Goal: Information Seeking & Learning: Learn about a topic

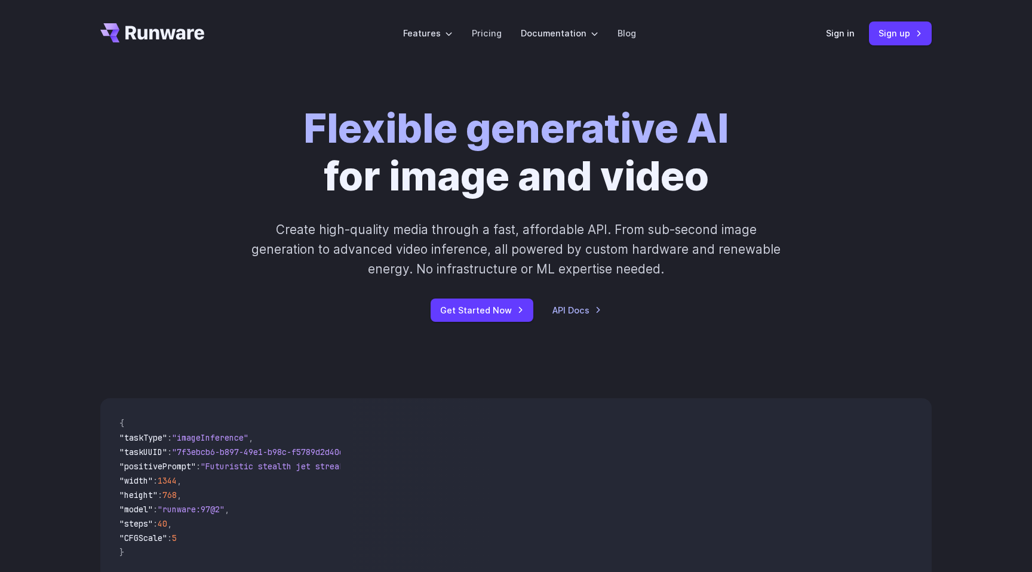
click at [494, 129] on strong "Flexible generative AI" at bounding box center [515, 128] width 425 height 48
click at [475, 183] on h1 "Flexible generative AI for image and video" at bounding box center [515, 153] width 425 height 96
click at [489, 33] on link "Pricing" at bounding box center [487, 33] width 30 height 14
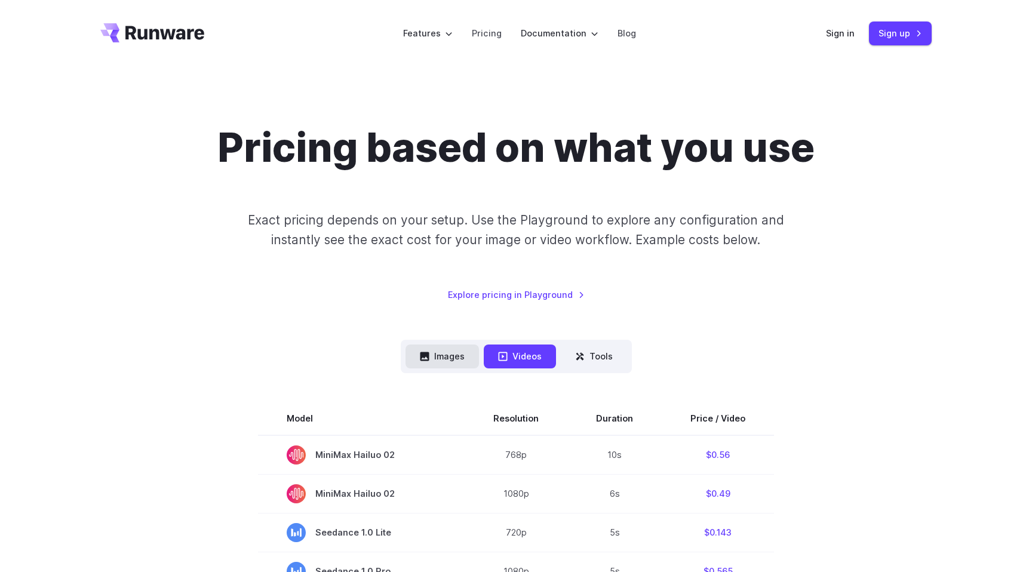
click at [461, 354] on button "Images" at bounding box center [441, 356] width 73 height 23
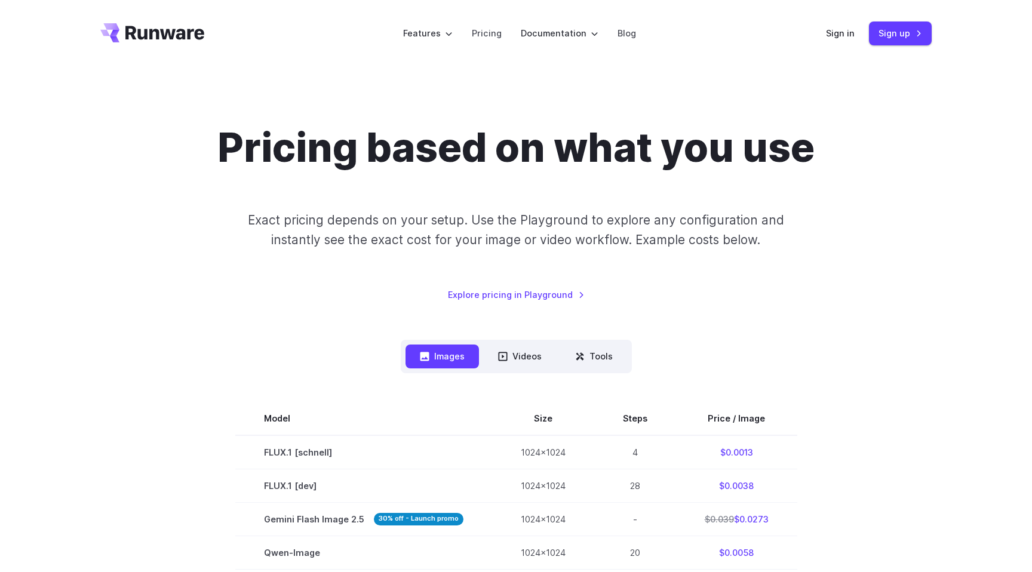
click at [385, 215] on p "Exact pricing depends on your setup. Use the Playground to explore any configur…" at bounding box center [516, 230] width 582 height 40
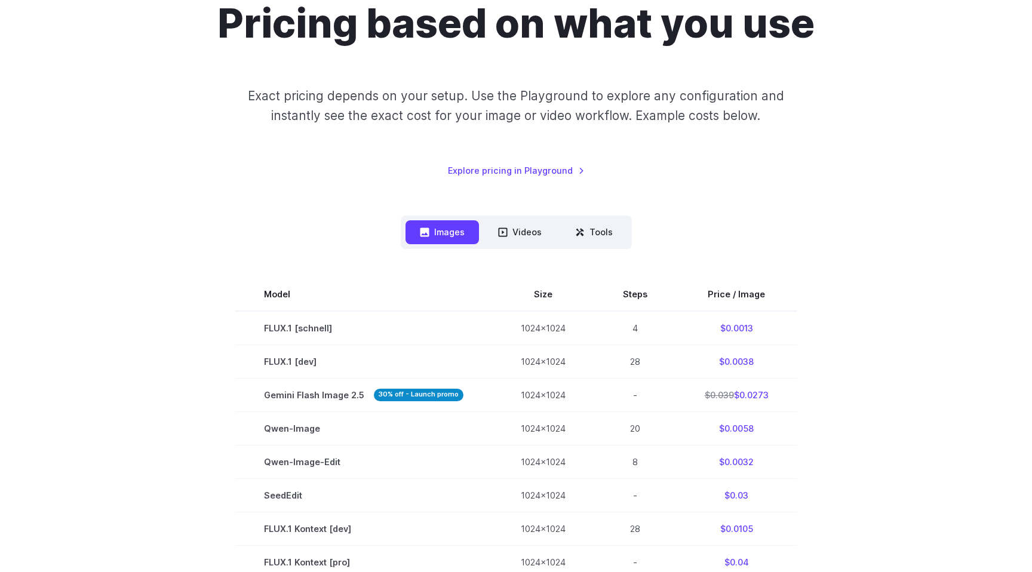
scroll to position [125, 0]
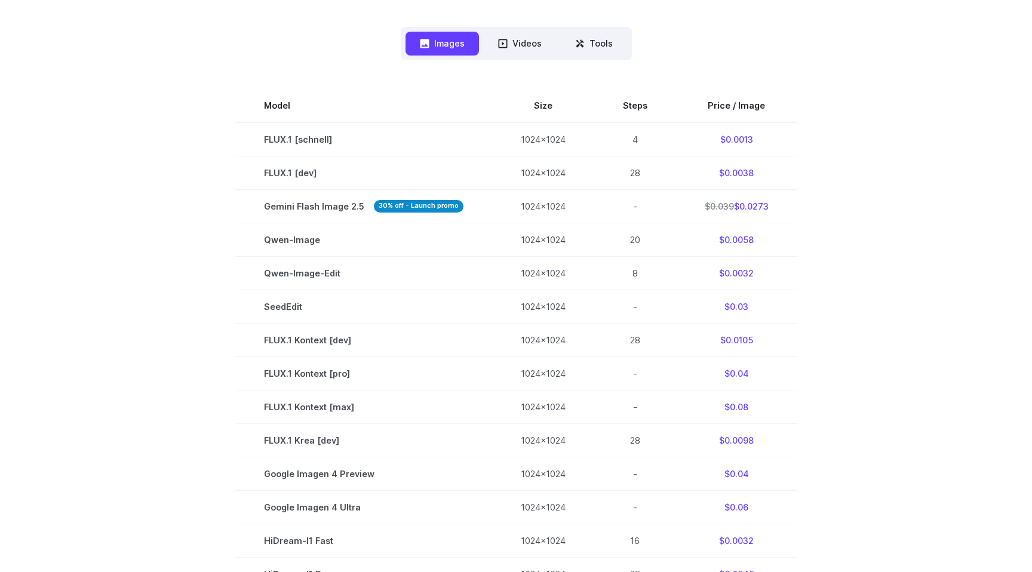
scroll to position [246, 0]
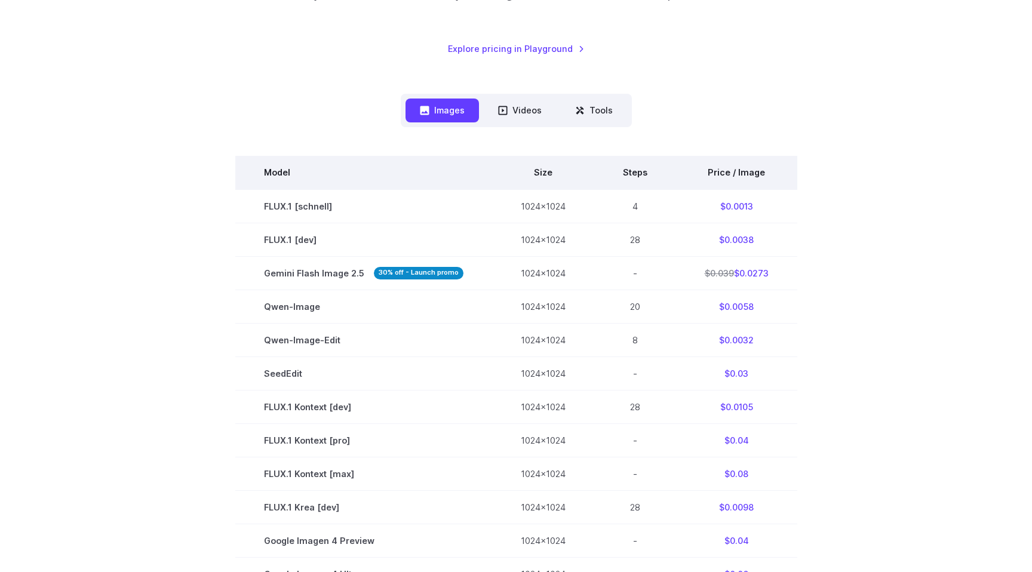
click at [641, 168] on th "Steps" at bounding box center [635, 172] width 82 height 33
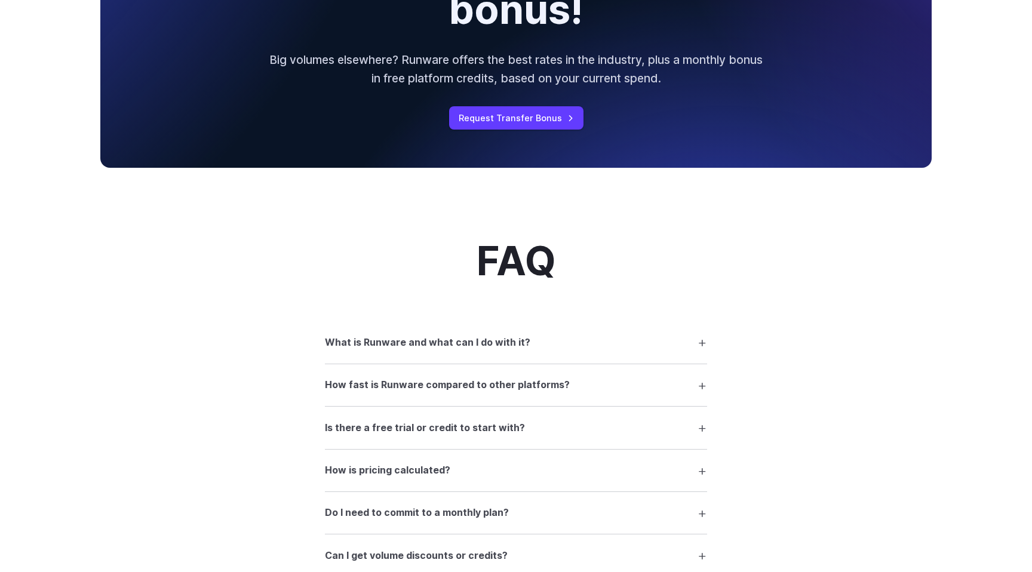
scroll to position [1289, 0]
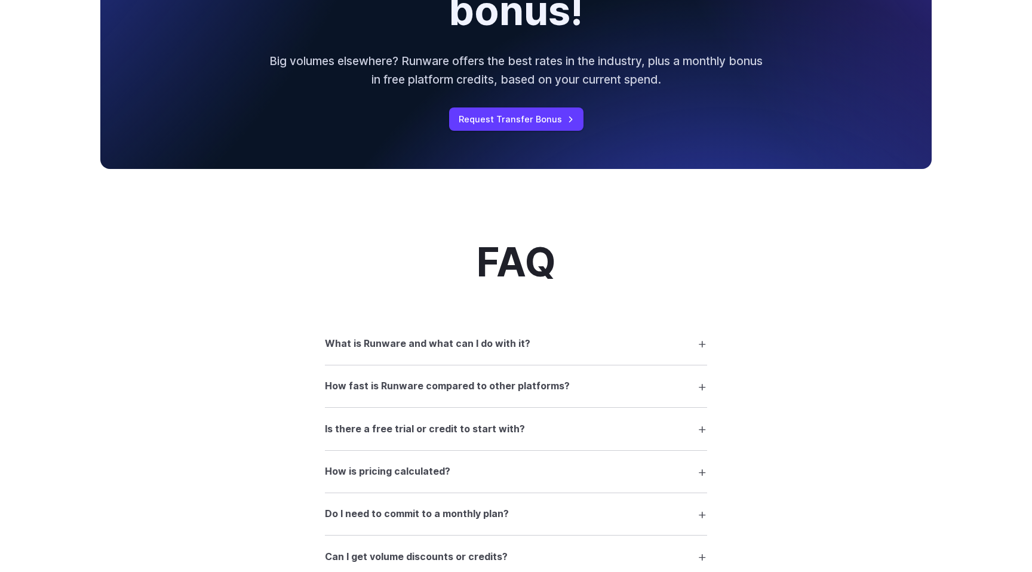
click at [554, 340] on summary "What is Runware and what can I do with it?" at bounding box center [516, 343] width 382 height 23
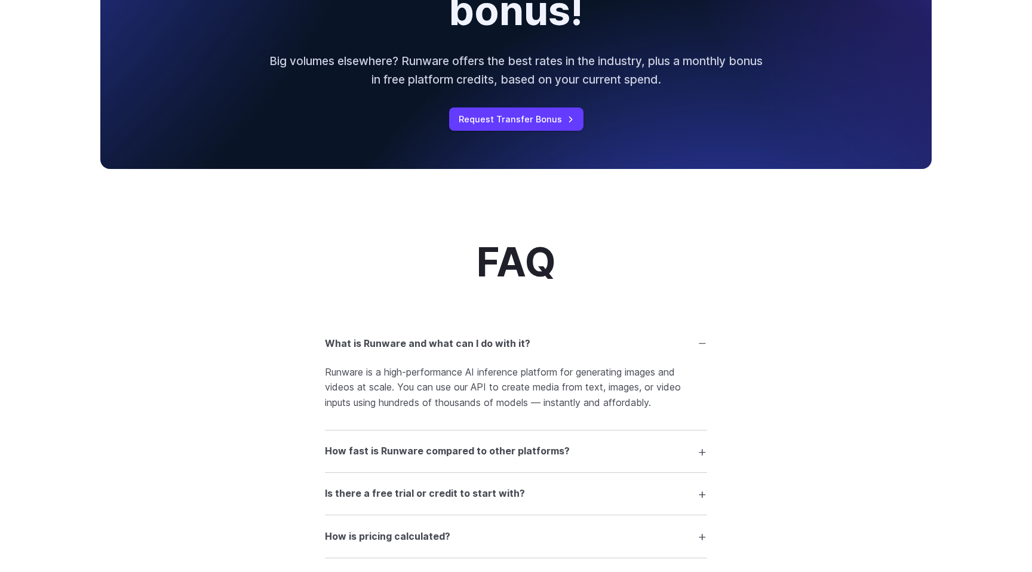
click at [537, 342] on summary "What is Runware and what can I do with it?" at bounding box center [516, 343] width 382 height 23
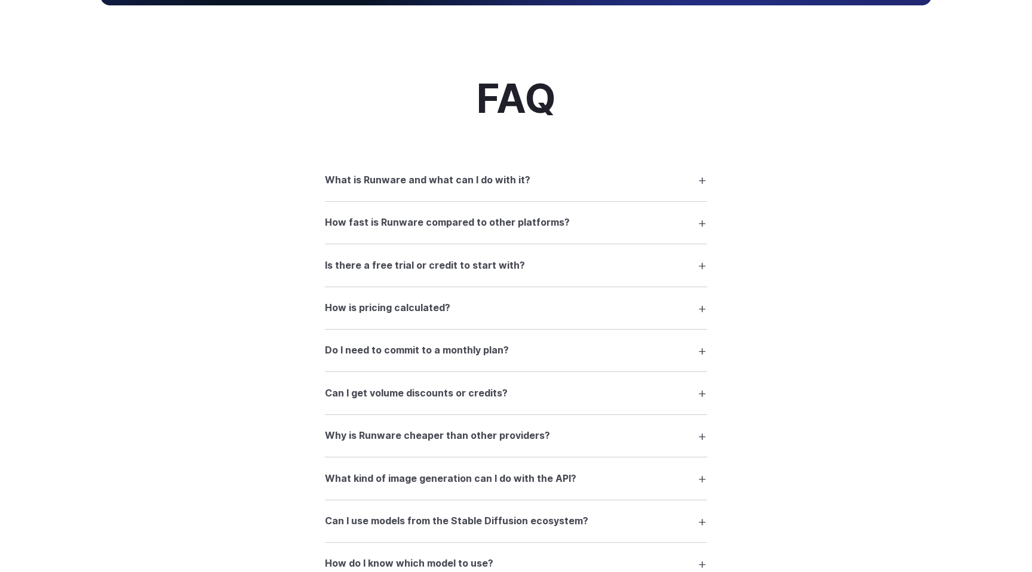
scroll to position [1453, 0]
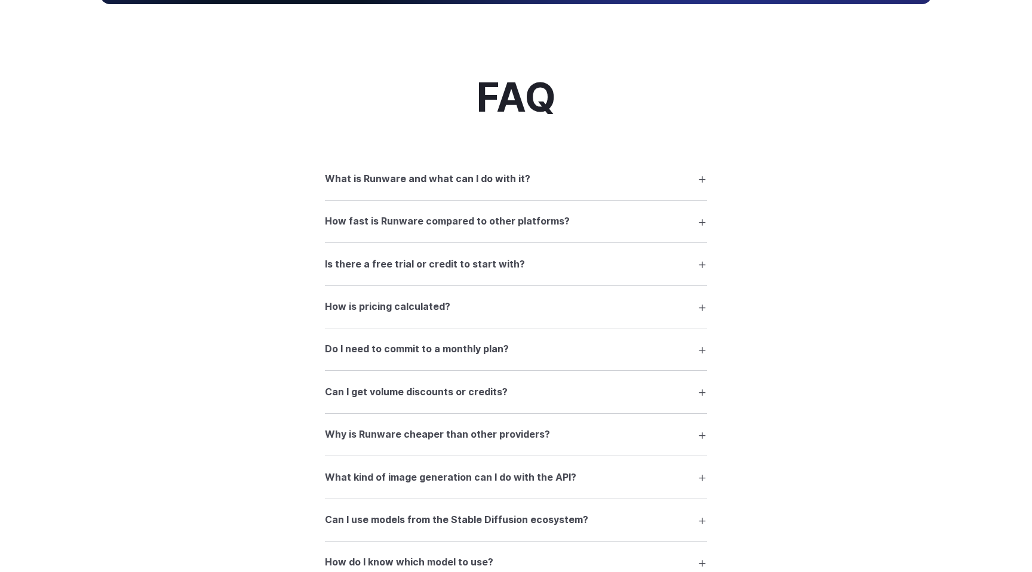
click at [492, 315] on summary "How is pricing calculated?" at bounding box center [516, 307] width 382 height 23
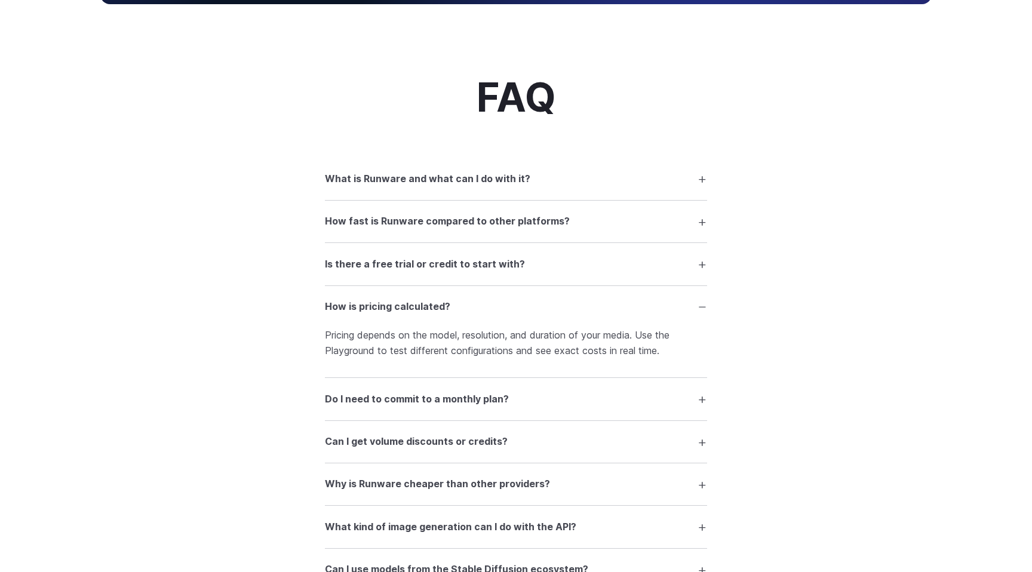
click at [492, 315] on summary "How is pricing calculated?" at bounding box center [516, 307] width 382 height 23
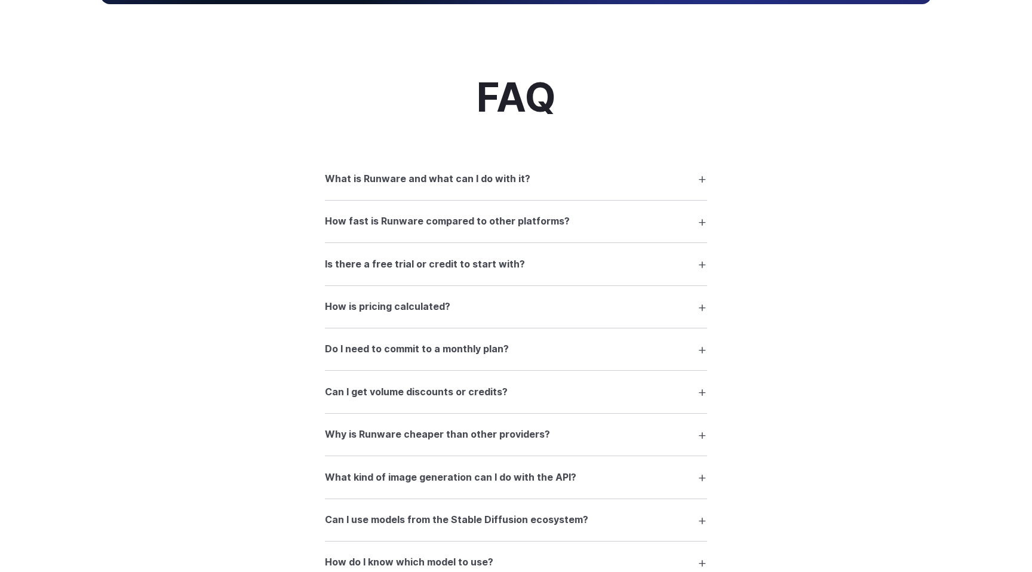
click at [549, 266] on summary "Is there a free trial or credit to start with?" at bounding box center [516, 264] width 382 height 23
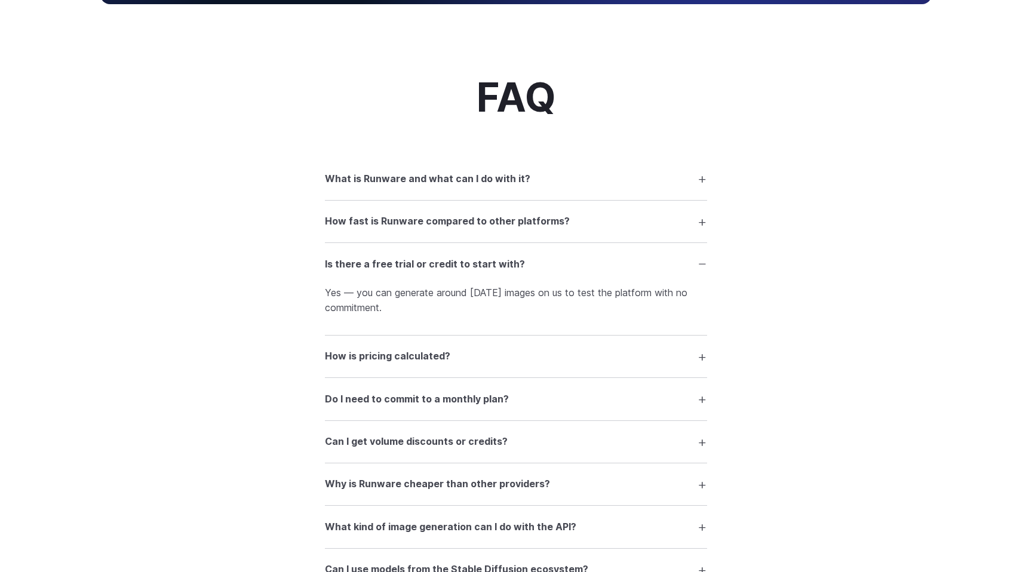
click at [454, 300] on p "Yes — you can generate around 1000 images on us to test the platform with no co…" at bounding box center [516, 300] width 382 height 30
click at [395, 302] on p "Yes — you can generate around 1000 images on us to test the platform with no co…" at bounding box center [516, 300] width 382 height 30
click at [447, 302] on p "Yes — you can generate around 1000 images on us to test the platform with no co…" at bounding box center [516, 300] width 382 height 30
click at [404, 302] on p "Yes — you can generate around 1000 images on us to test the platform with no co…" at bounding box center [516, 300] width 382 height 30
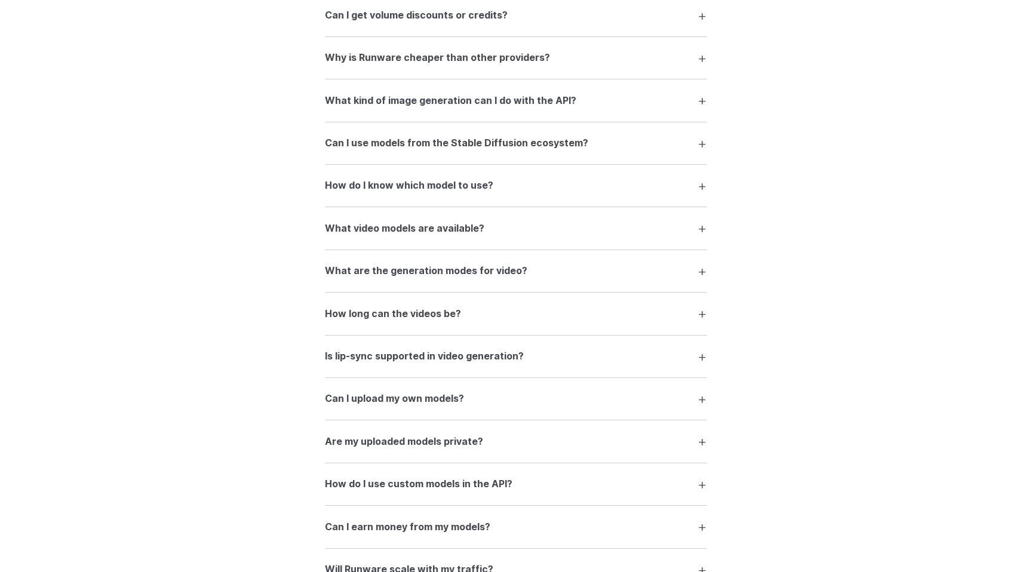
scroll to position [1887, 0]
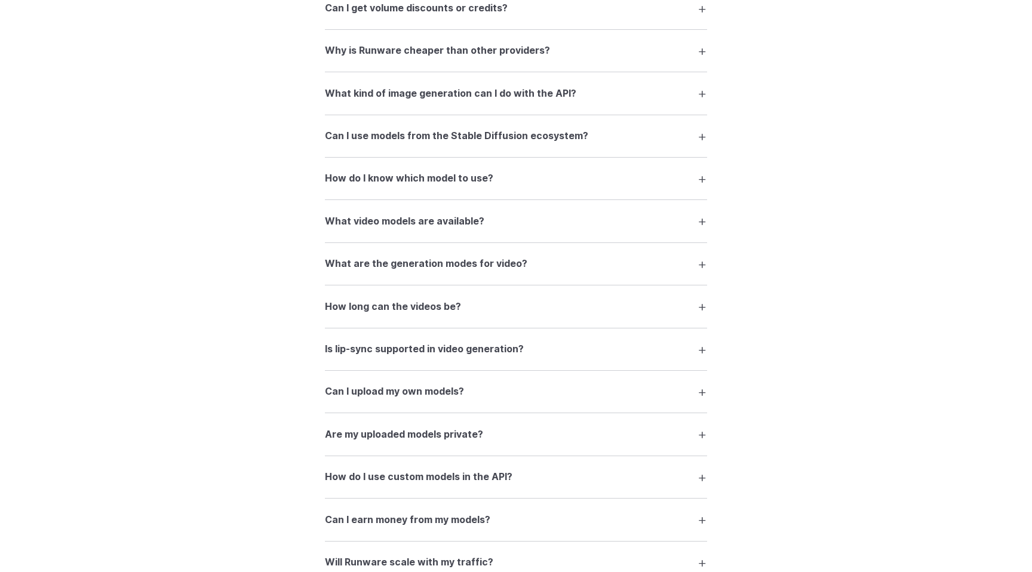
click at [524, 186] on summary "How do I know which model to use?" at bounding box center [516, 178] width 382 height 23
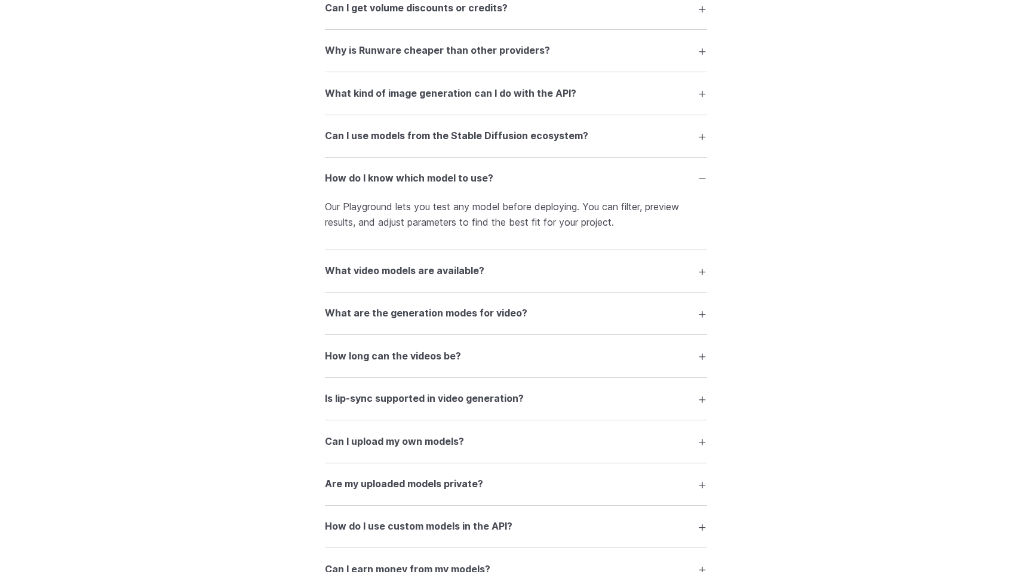
click at [504, 186] on summary "How do I know which model to use?" at bounding box center [516, 178] width 382 height 23
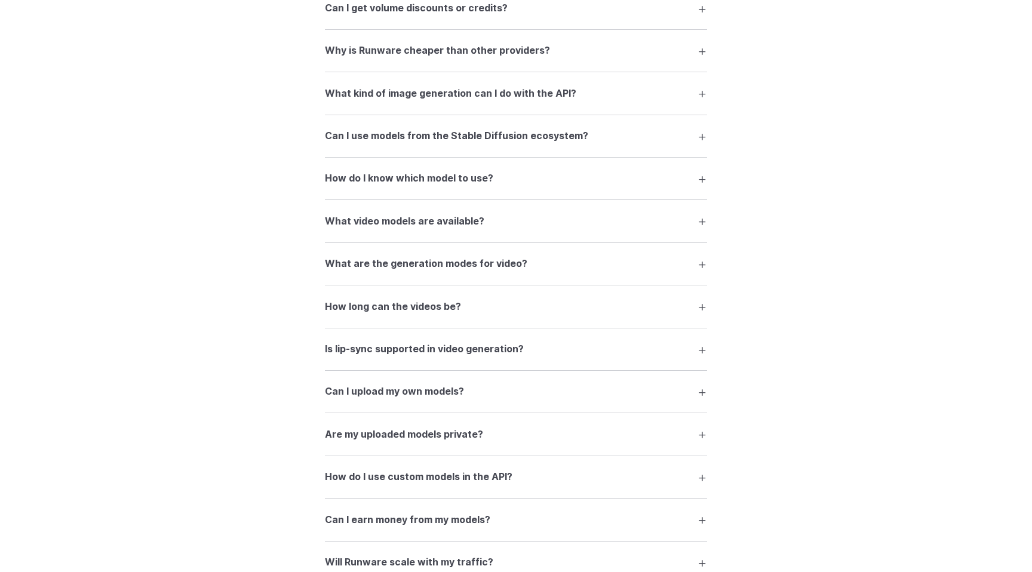
scroll to position [2248, 0]
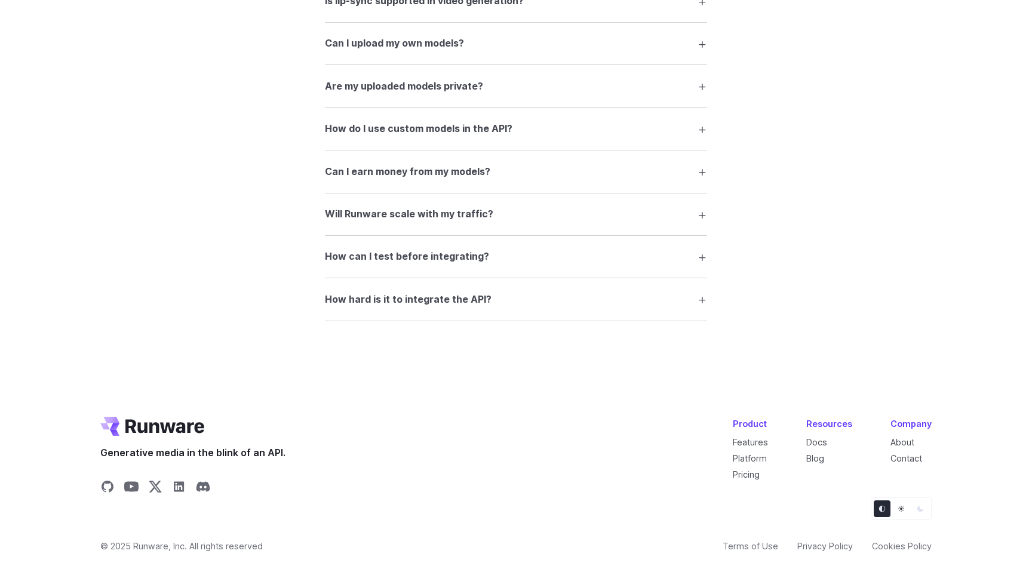
click at [554, 304] on summary "How hard is it to integrate the API?" at bounding box center [516, 299] width 382 height 23
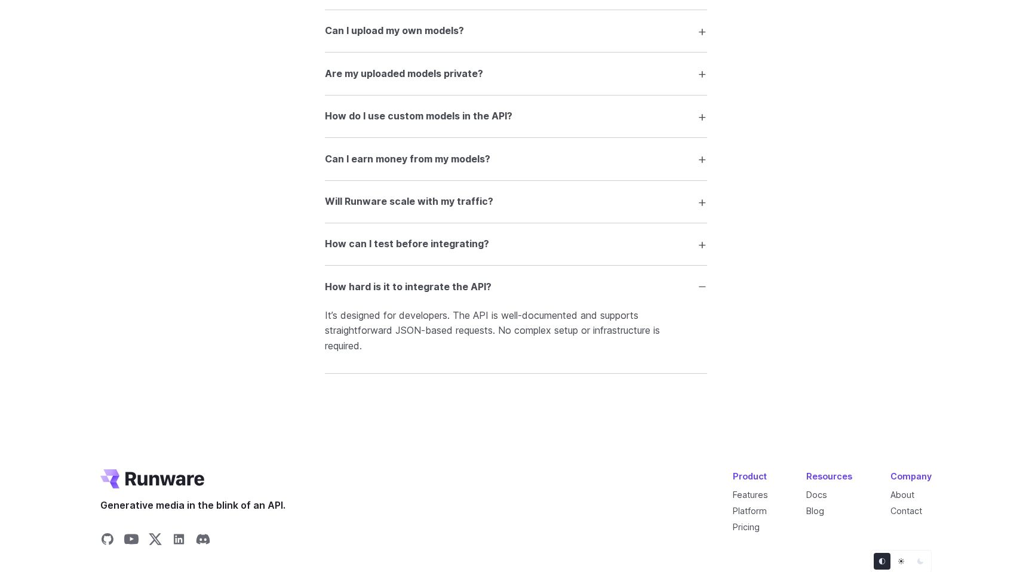
click at [516, 294] on summary "How hard is it to integrate the API?" at bounding box center [516, 286] width 382 height 23
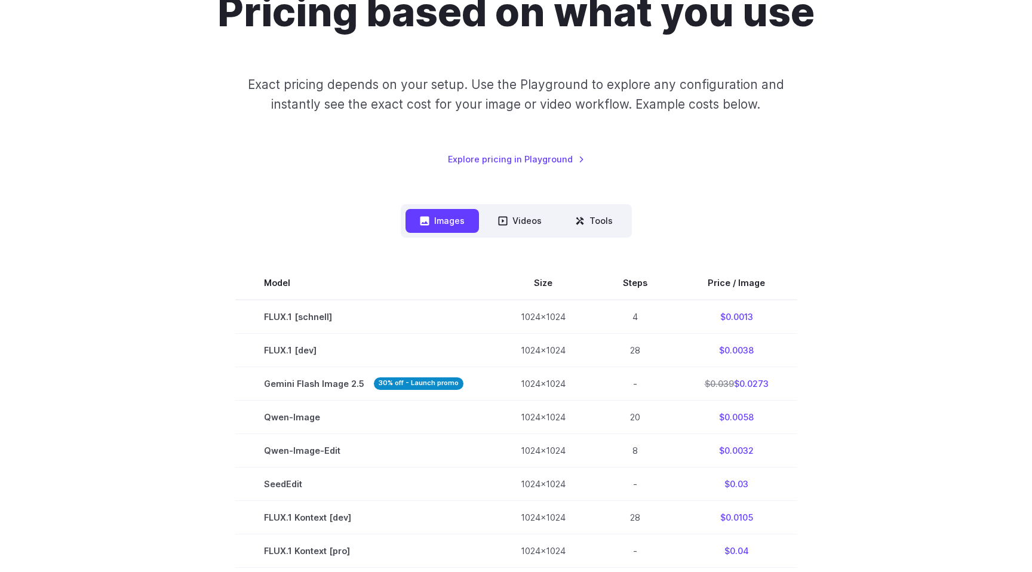
scroll to position [0, 0]
